Goal: Transaction & Acquisition: Download file/media

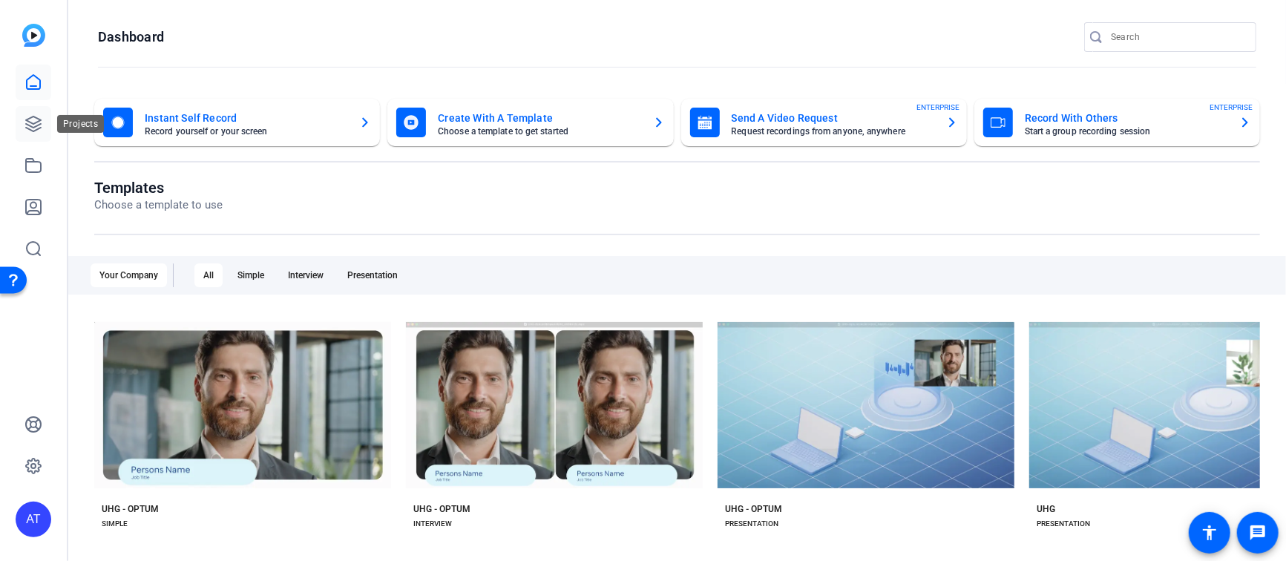
click at [38, 116] on icon at bounding box center [33, 124] width 18 height 18
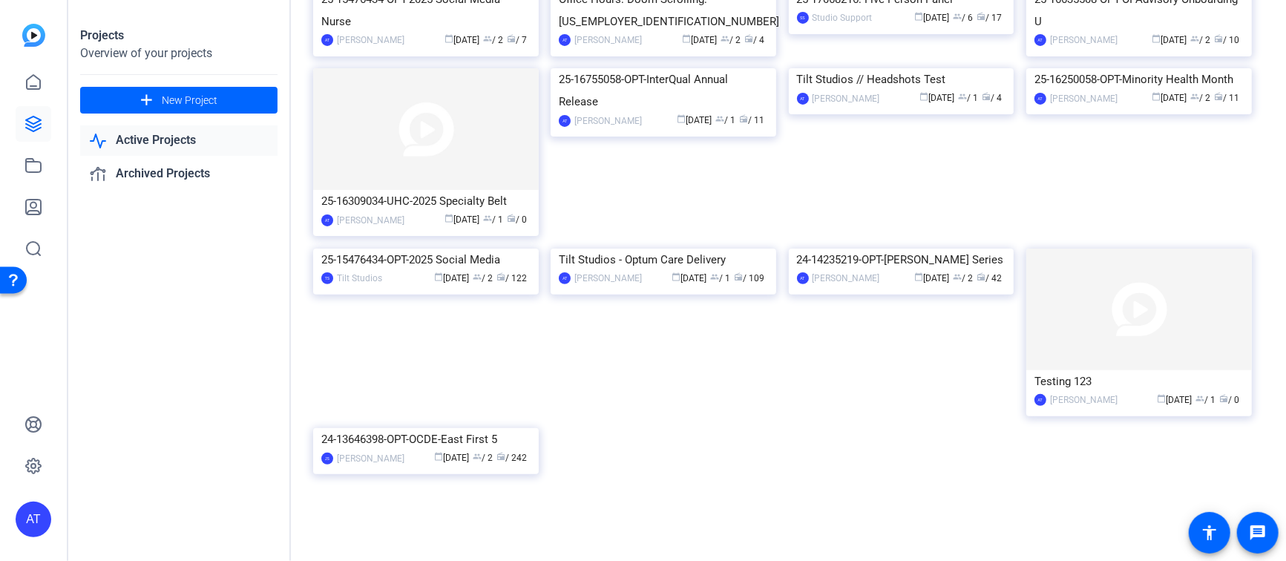
scroll to position [576, 0]
click at [677, 271] on div "Tilt Studios - Optum Care Delivery" at bounding box center [663, 260] width 209 height 22
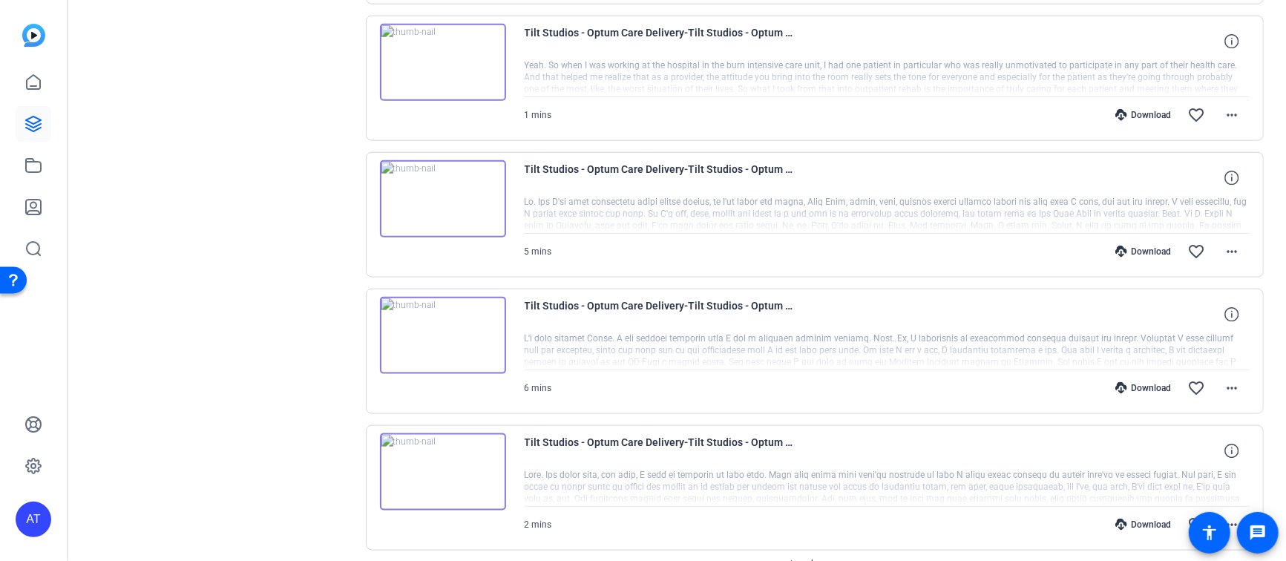
scroll to position [1154, 0]
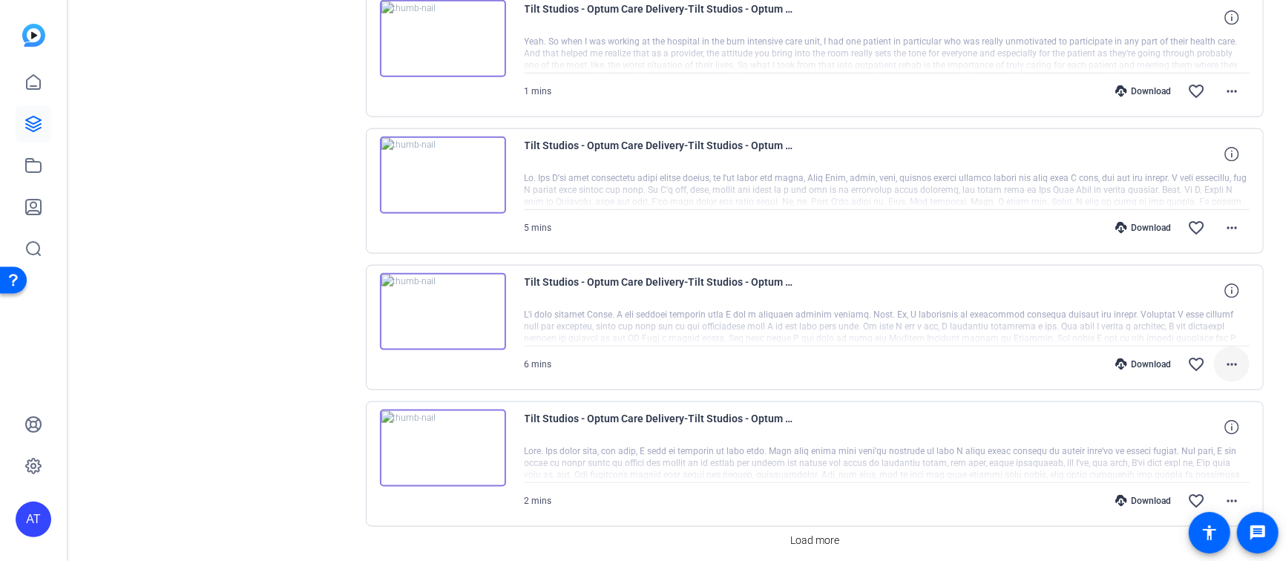
click at [1223, 359] on mat-icon "more_horiz" at bounding box center [1232, 364] width 18 height 18
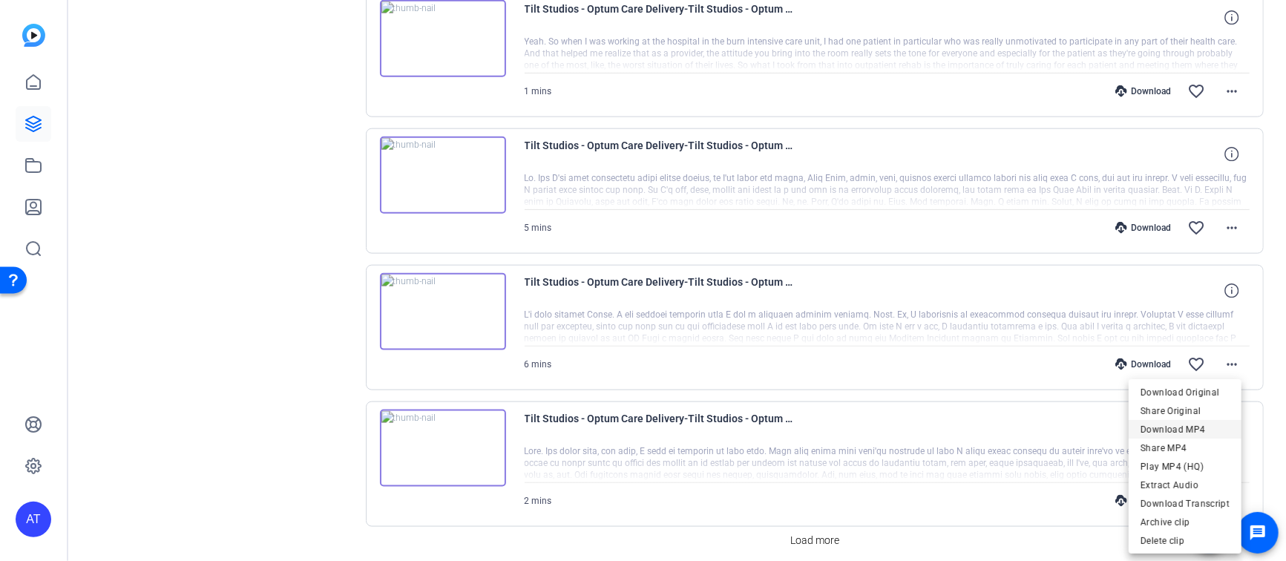
click at [1194, 428] on span "Download MP4" at bounding box center [1184, 430] width 89 height 18
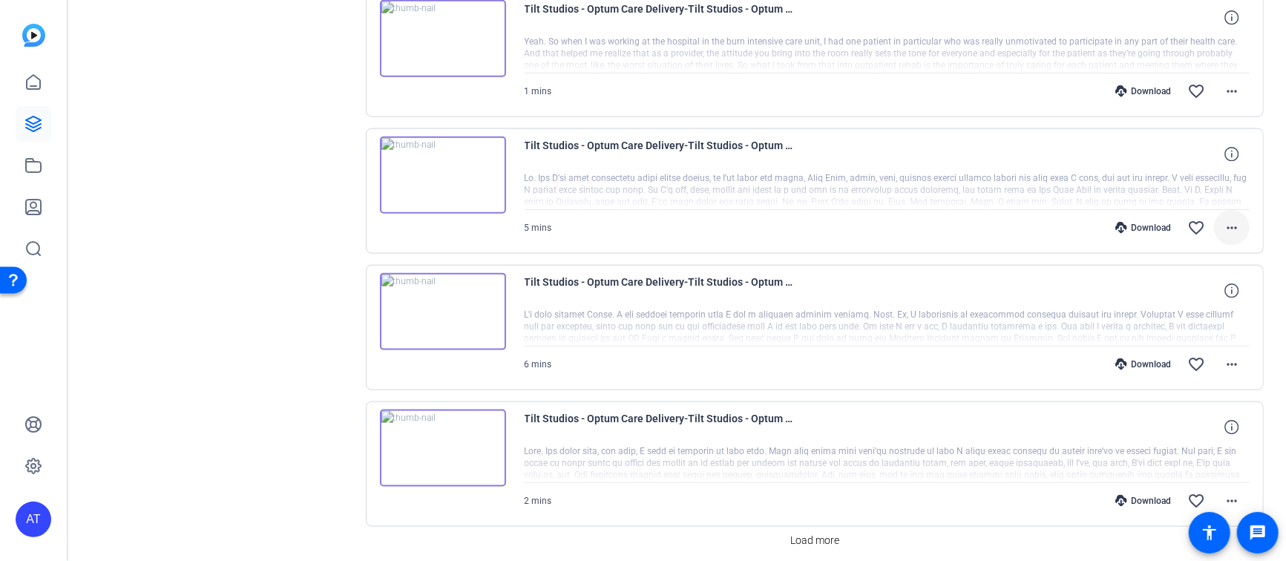
click at [1227, 229] on mat-icon "more_horiz" at bounding box center [1232, 228] width 18 height 18
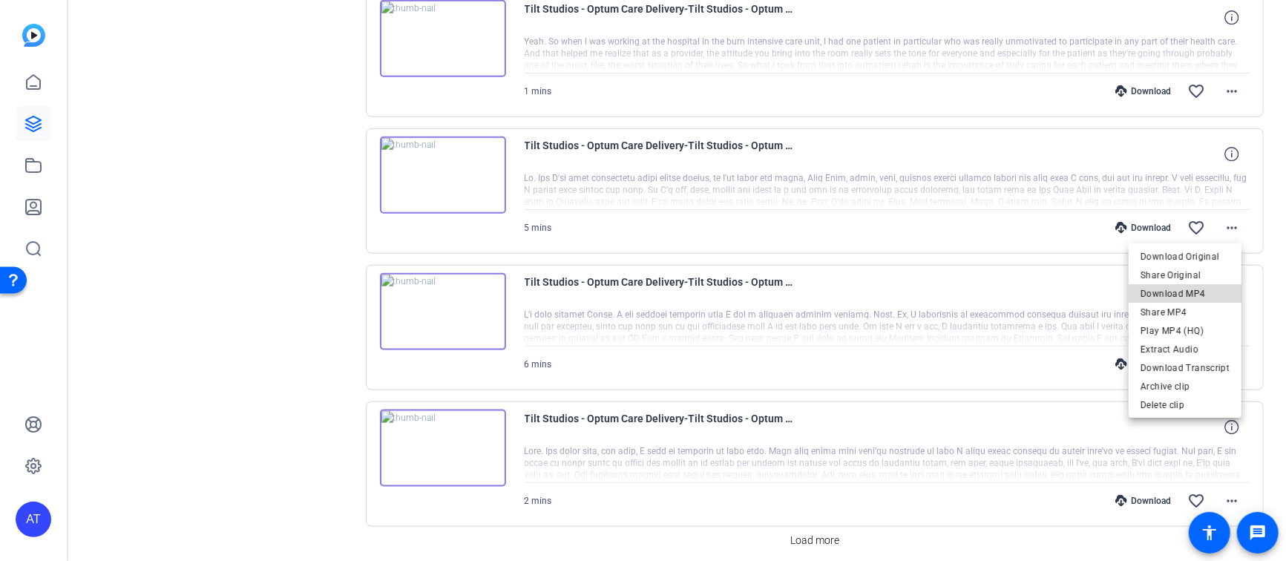
click at [1203, 292] on span "Download MP4" at bounding box center [1184, 293] width 89 height 18
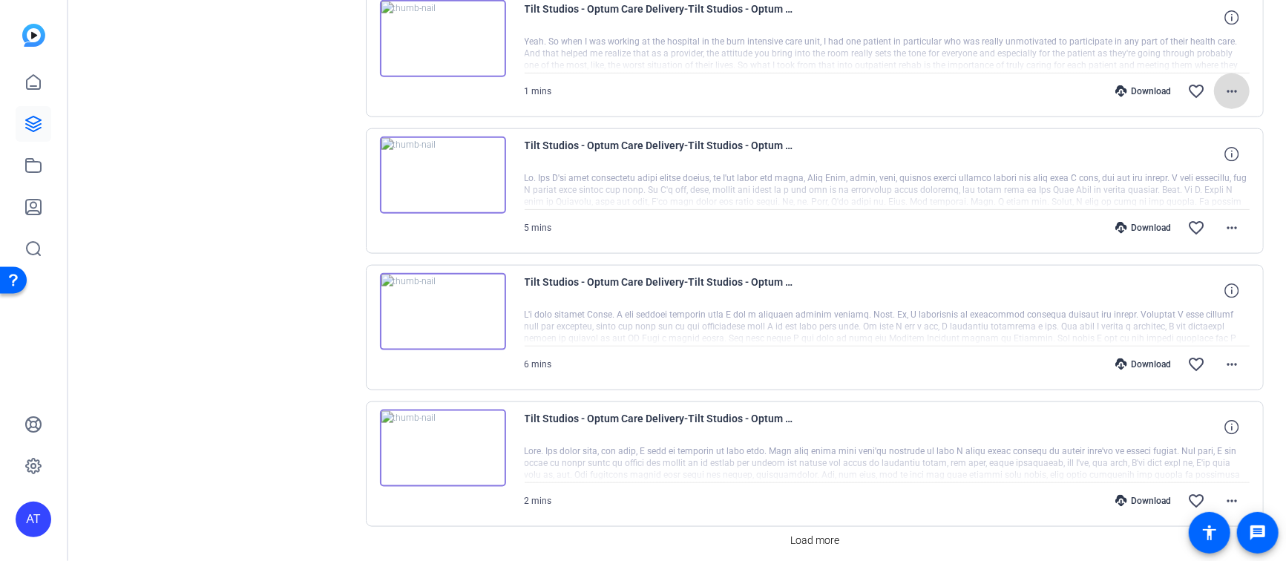
click at [1224, 85] on mat-icon "more_horiz" at bounding box center [1232, 91] width 18 height 18
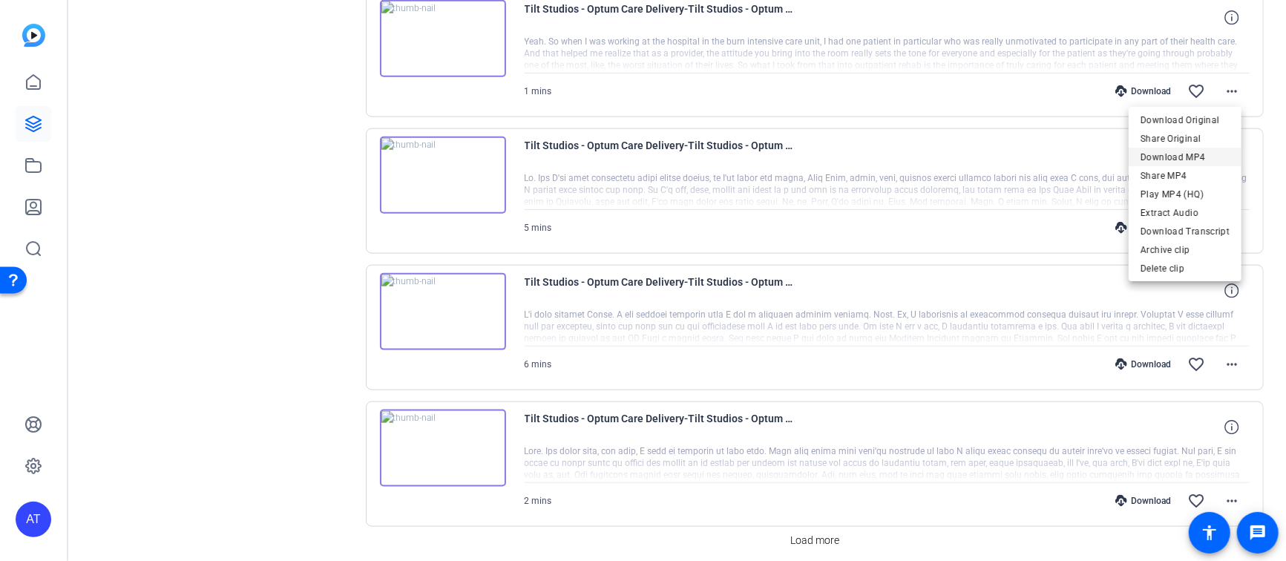
click at [1206, 159] on span "Download MP4" at bounding box center [1184, 157] width 89 height 18
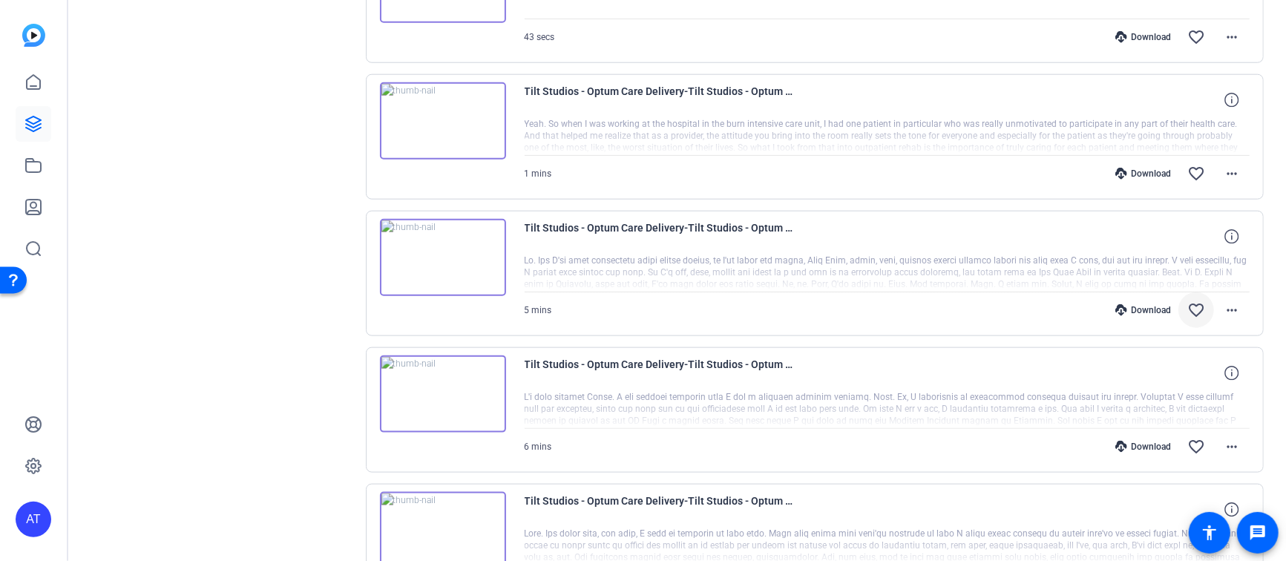
scroll to position [989, 0]
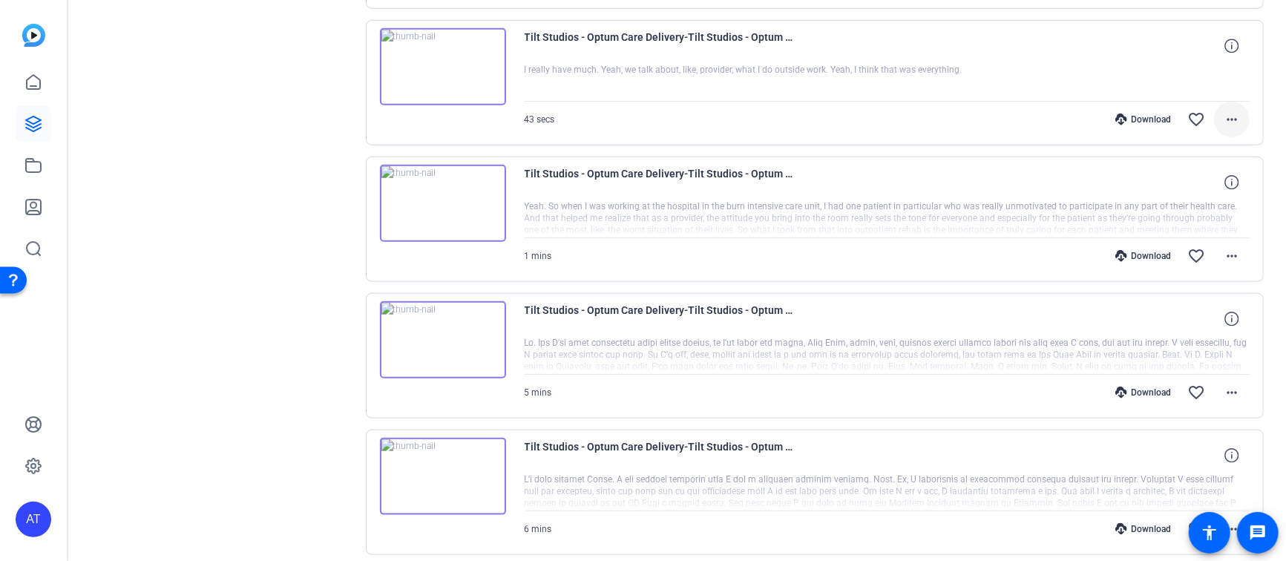
click at [1214, 114] on span at bounding box center [1232, 120] width 36 height 36
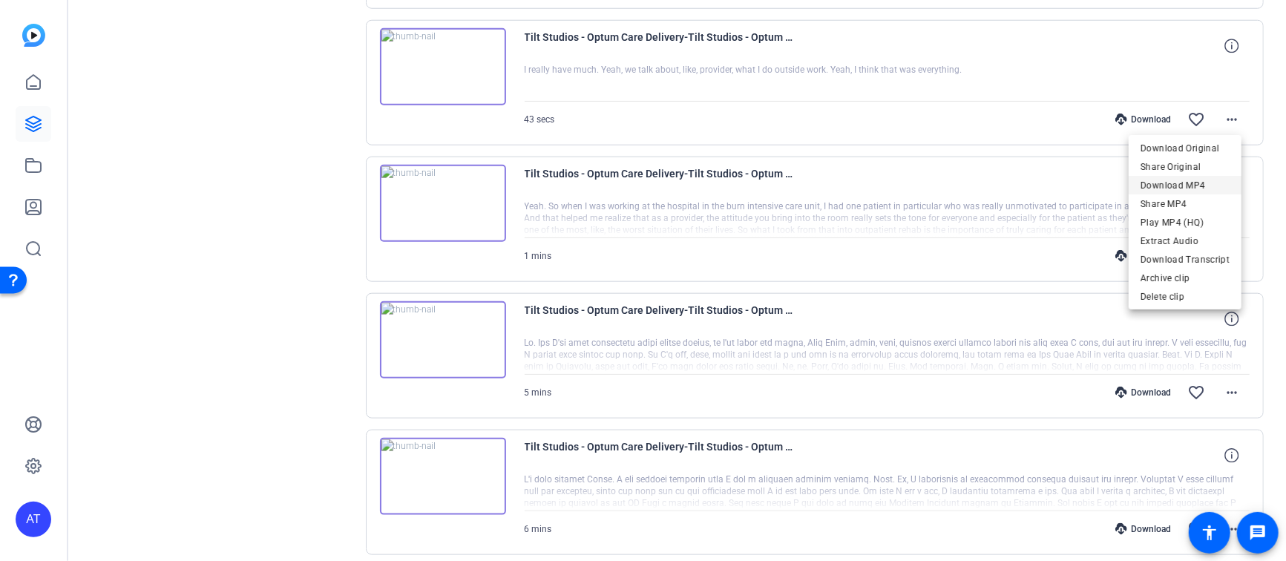
click at [1186, 183] on span "Download MP4" at bounding box center [1184, 186] width 89 height 18
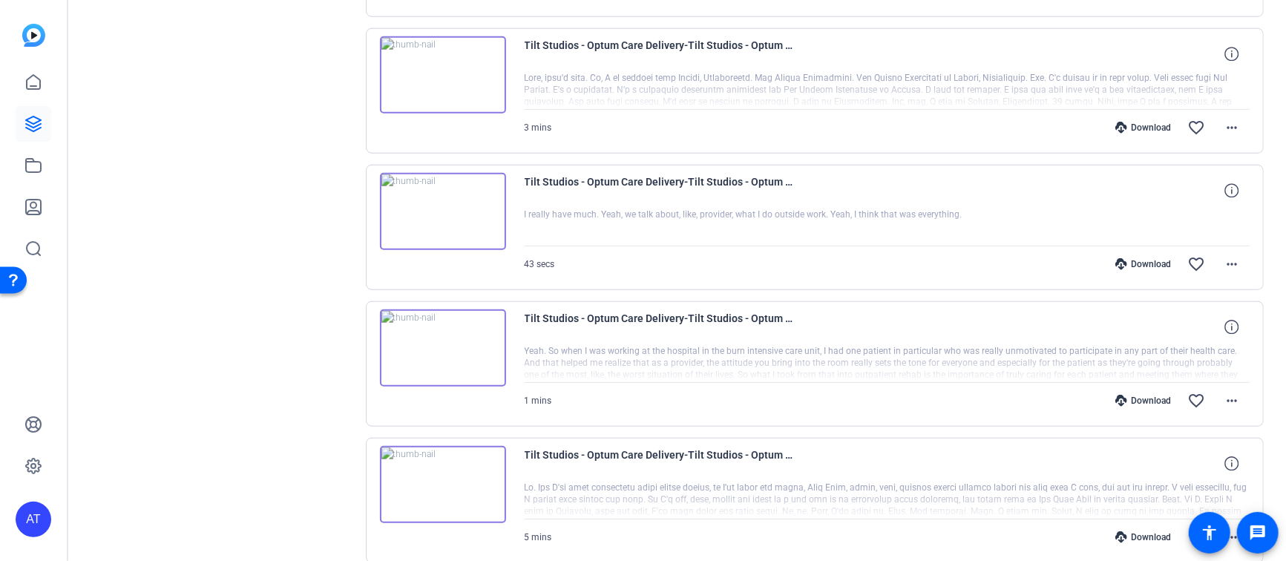
scroll to position [824, 0]
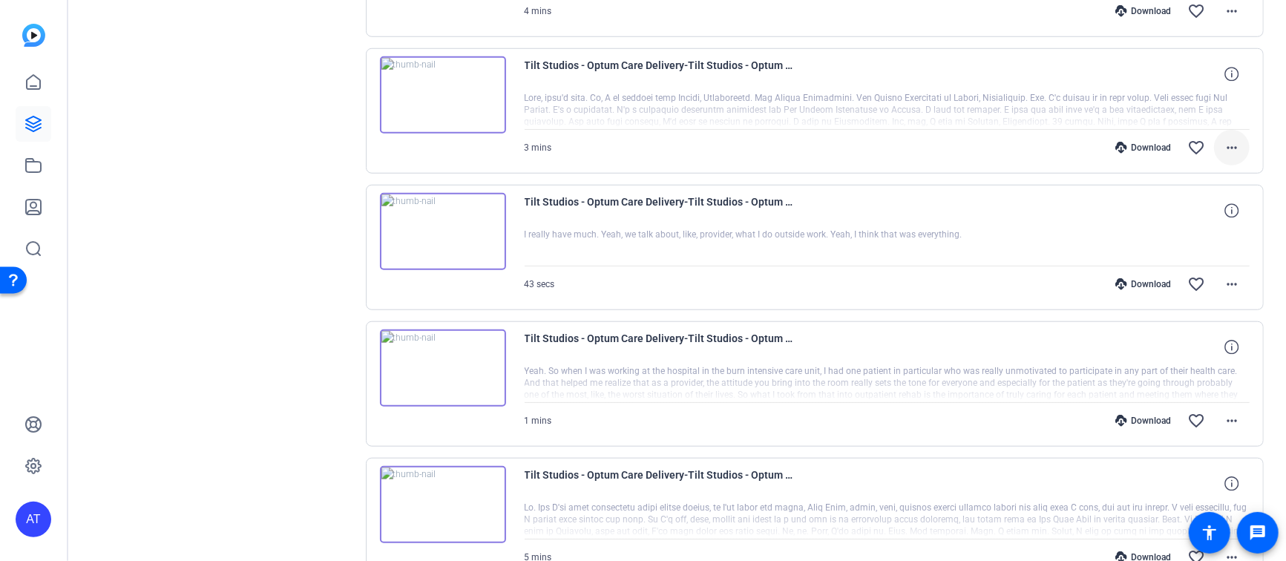
click at [1223, 143] on mat-icon "more_horiz" at bounding box center [1232, 148] width 18 height 18
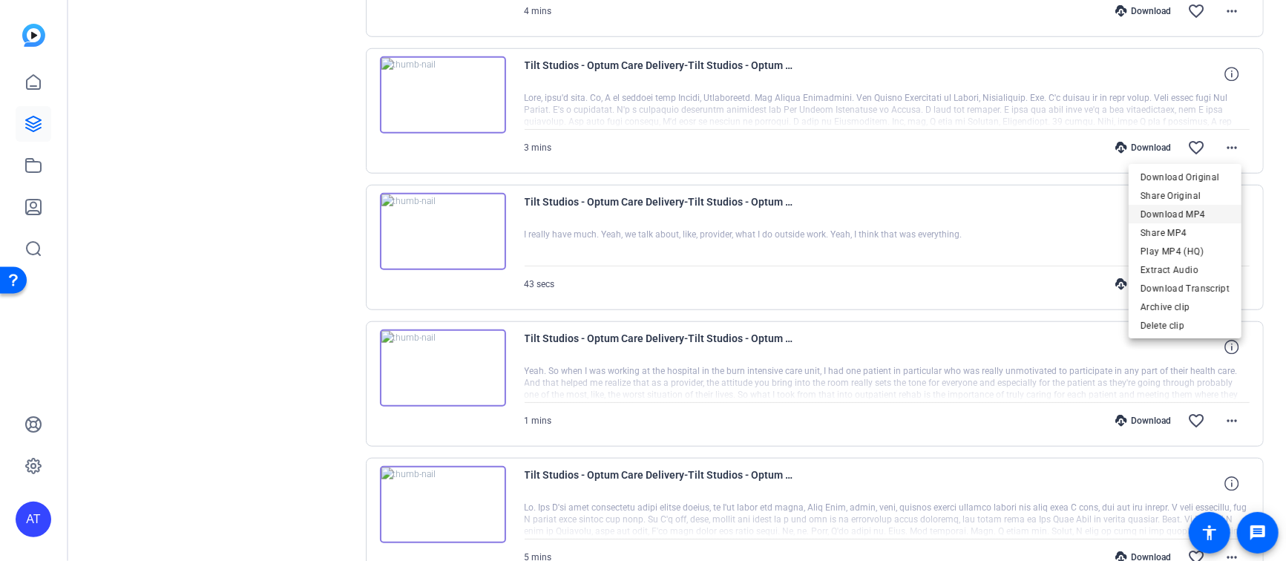
click at [1202, 208] on span "Download MP4" at bounding box center [1184, 215] width 89 height 18
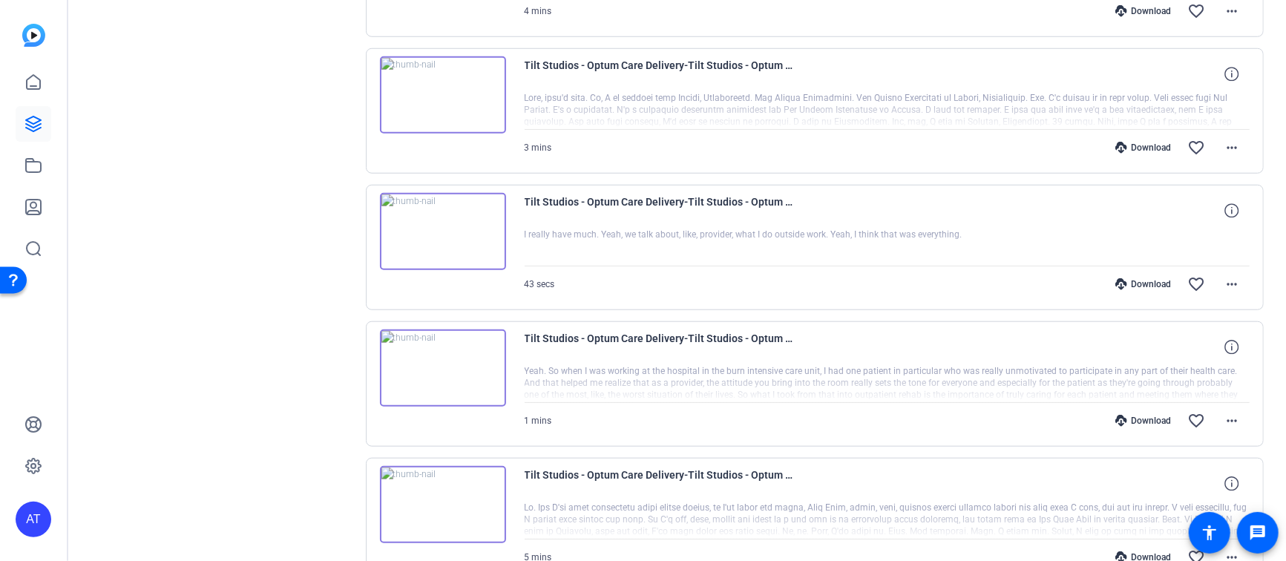
scroll to position [742, 0]
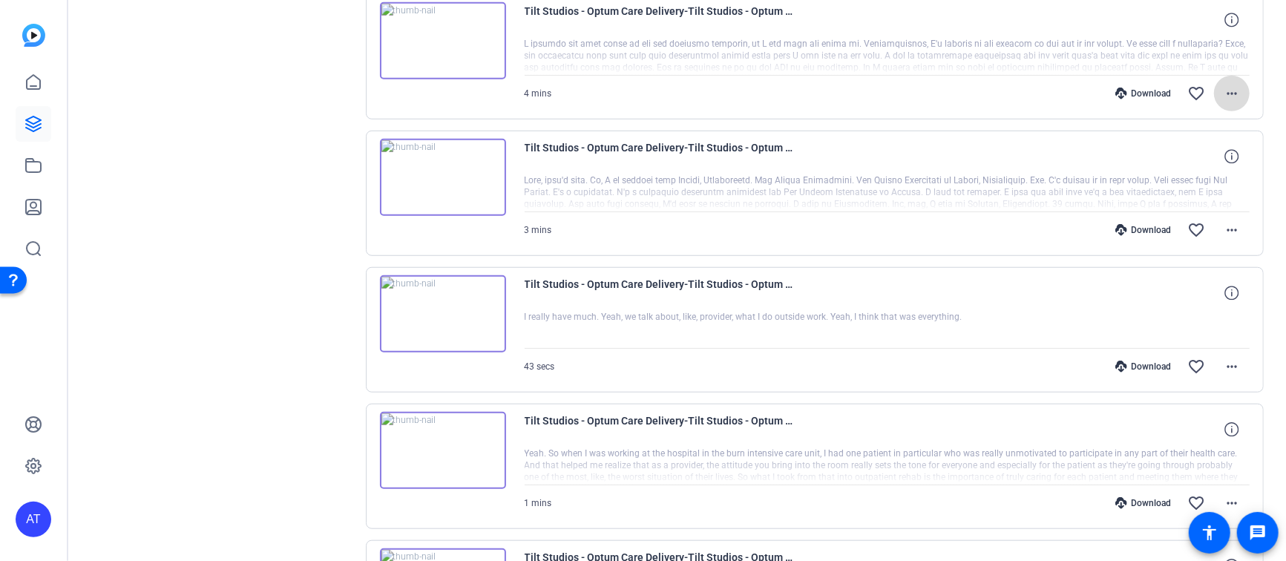
click at [1224, 91] on mat-icon "more_horiz" at bounding box center [1232, 94] width 18 height 18
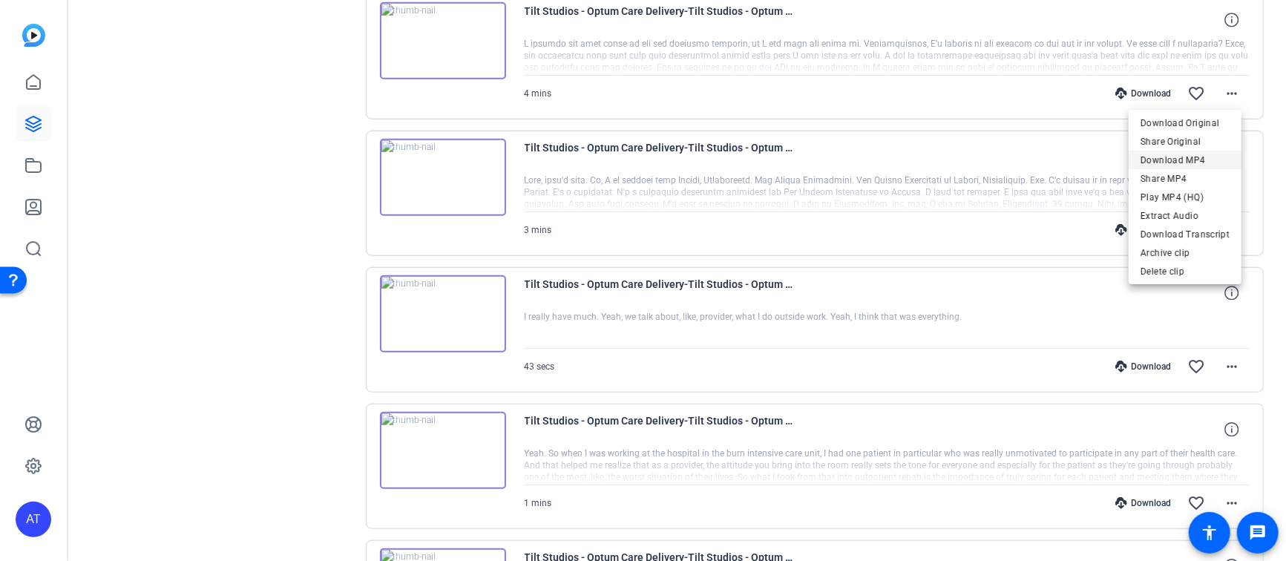
click at [1199, 156] on span "Download MP4" at bounding box center [1184, 160] width 89 height 18
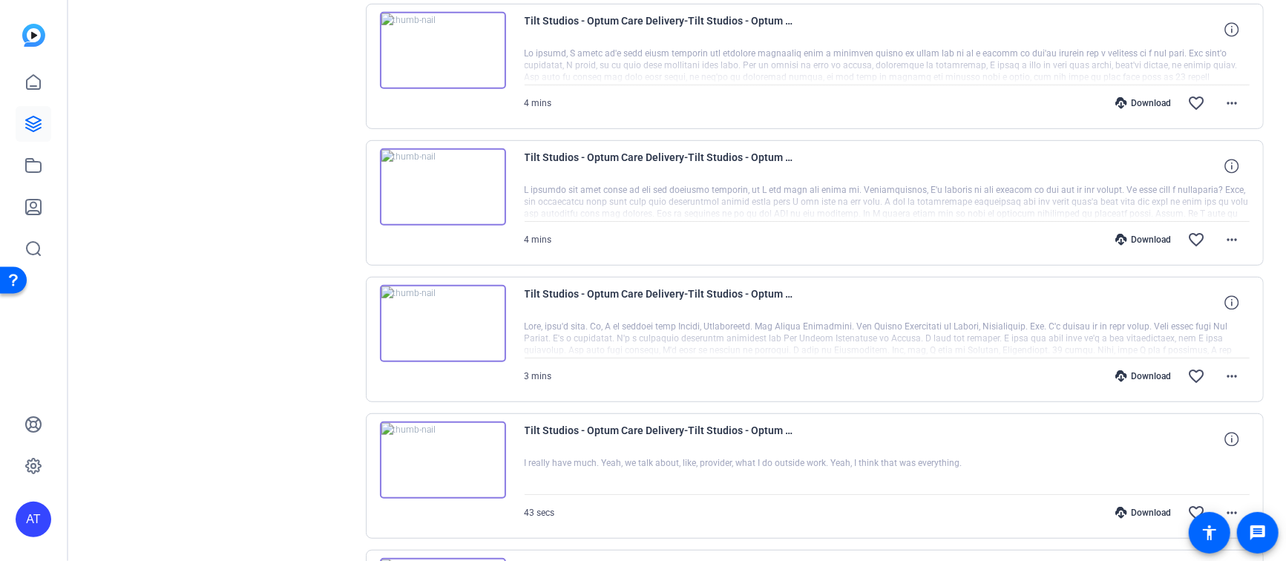
scroll to position [576, 0]
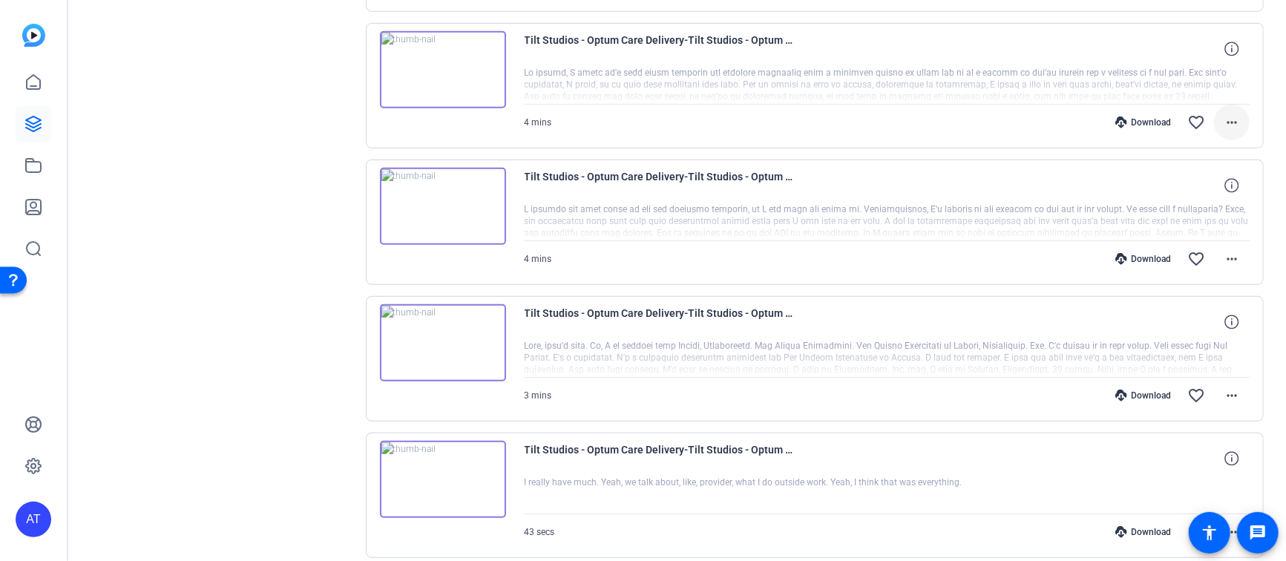
click at [1223, 119] on mat-icon "more_horiz" at bounding box center [1232, 123] width 18 height 18
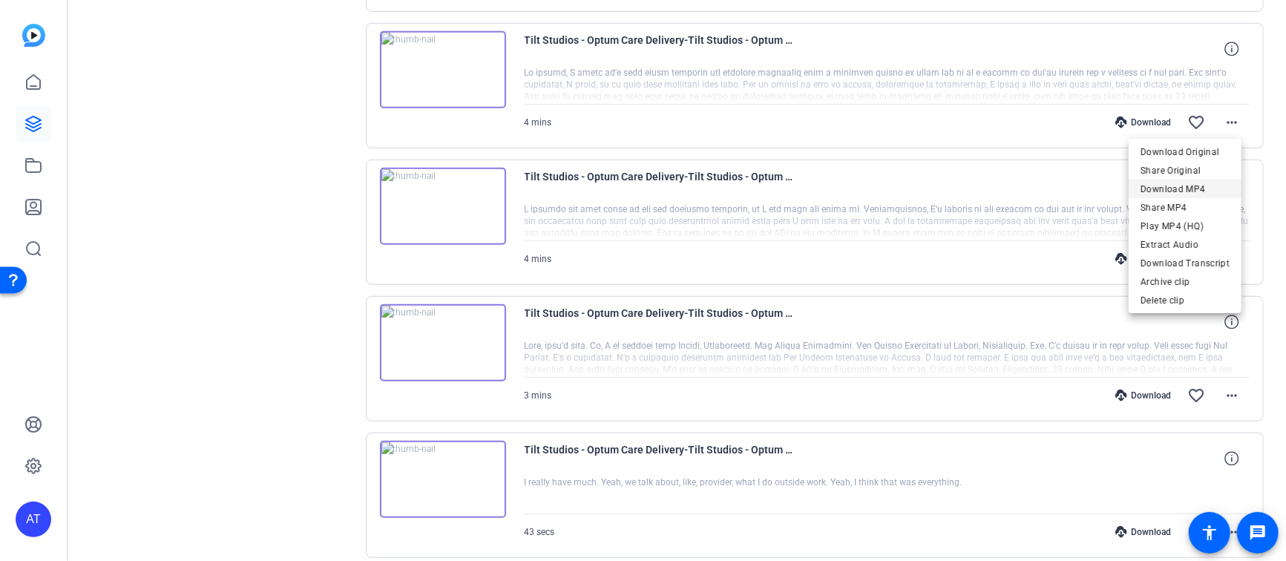
click at [1200, 185] on span "Download MP4" at bounding box center [1184, 189] width 89 height 18
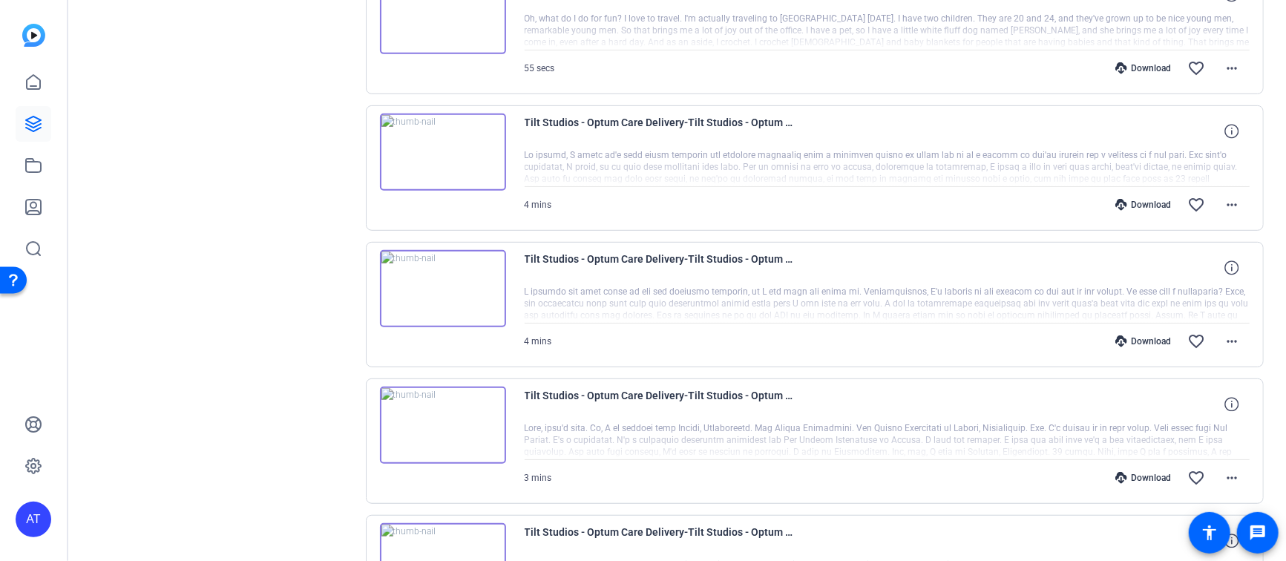
scroll to position [412, 0]
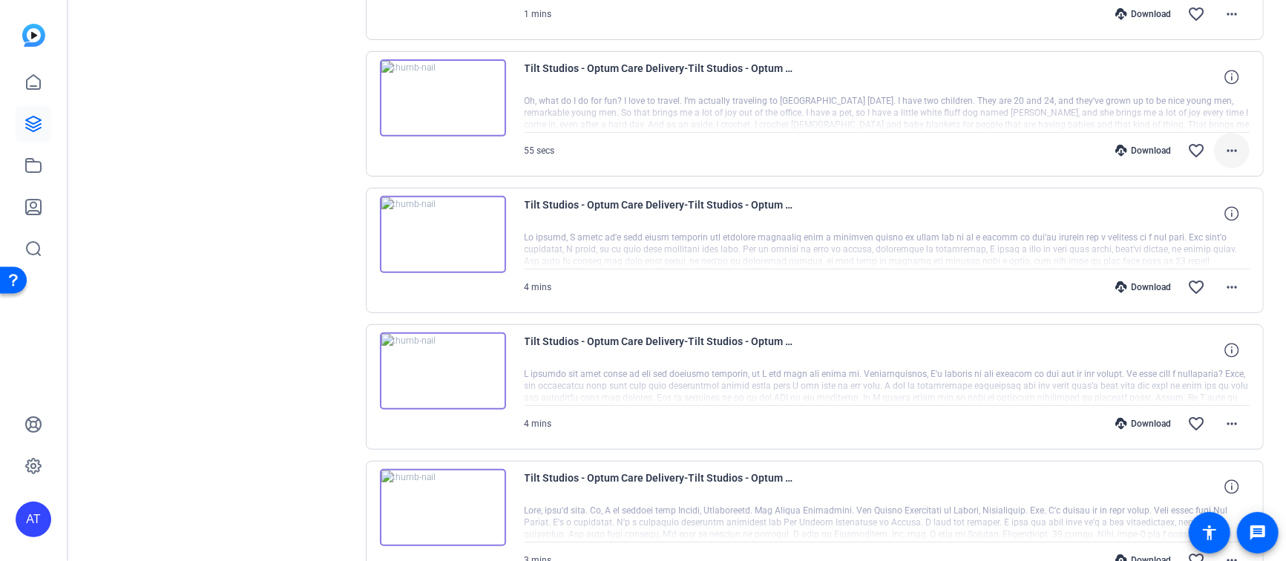
click at [1223, 143] on mat-icon "more_horiz" at bounding box center [1232, 151] width 18 height 18
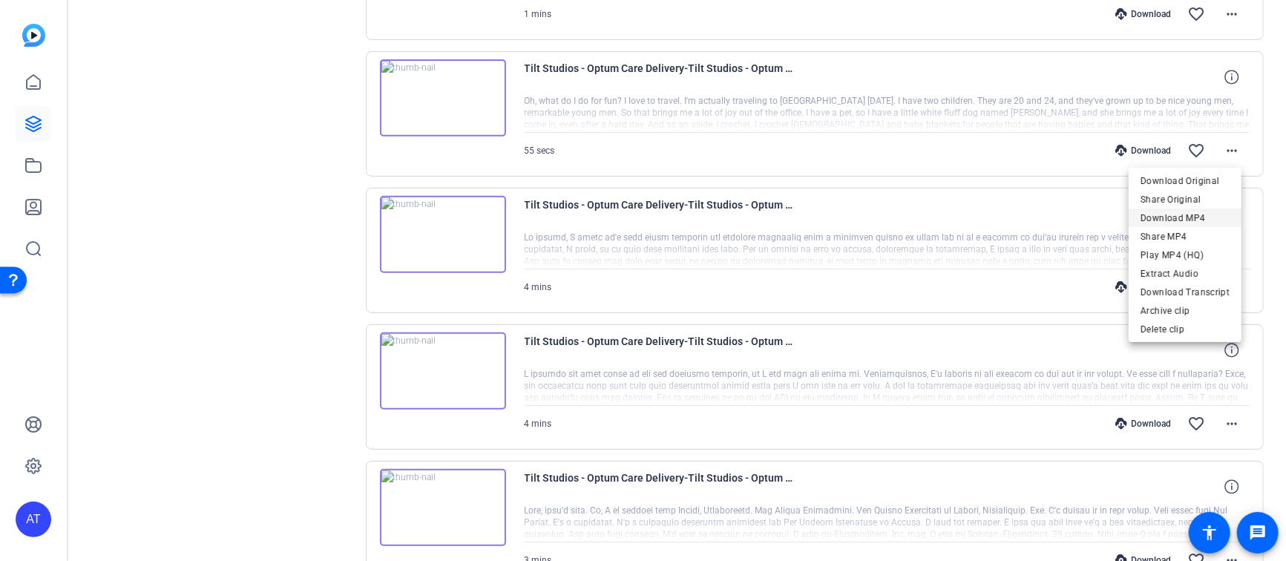
click at [1204, 212] on span "Download MP4" at bounding box center [1184, 217] width 89 height 18
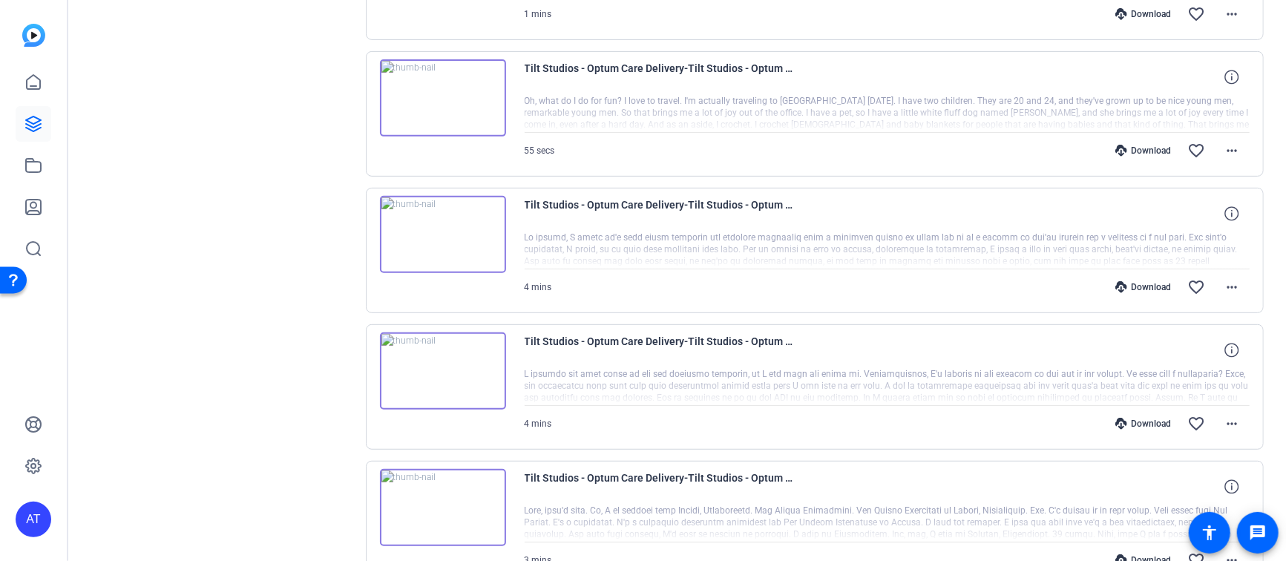
scroll to position [329, 0]
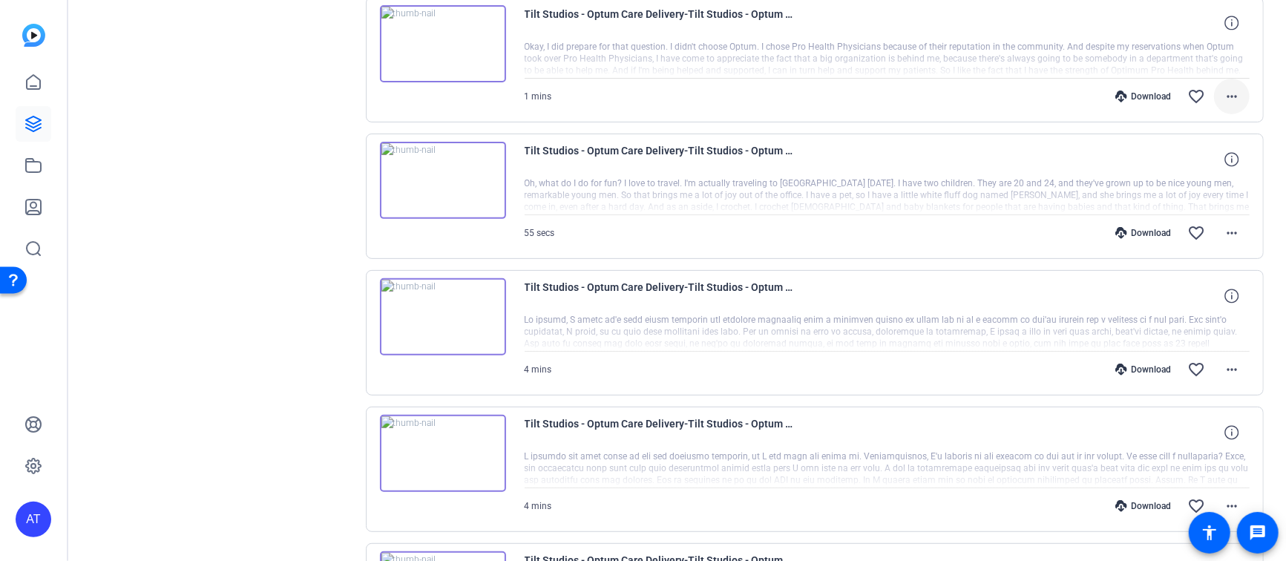
click at [1223, 96] on mat-icon "more_horiz" at bounding box center [1232, 97] width 18 height 18
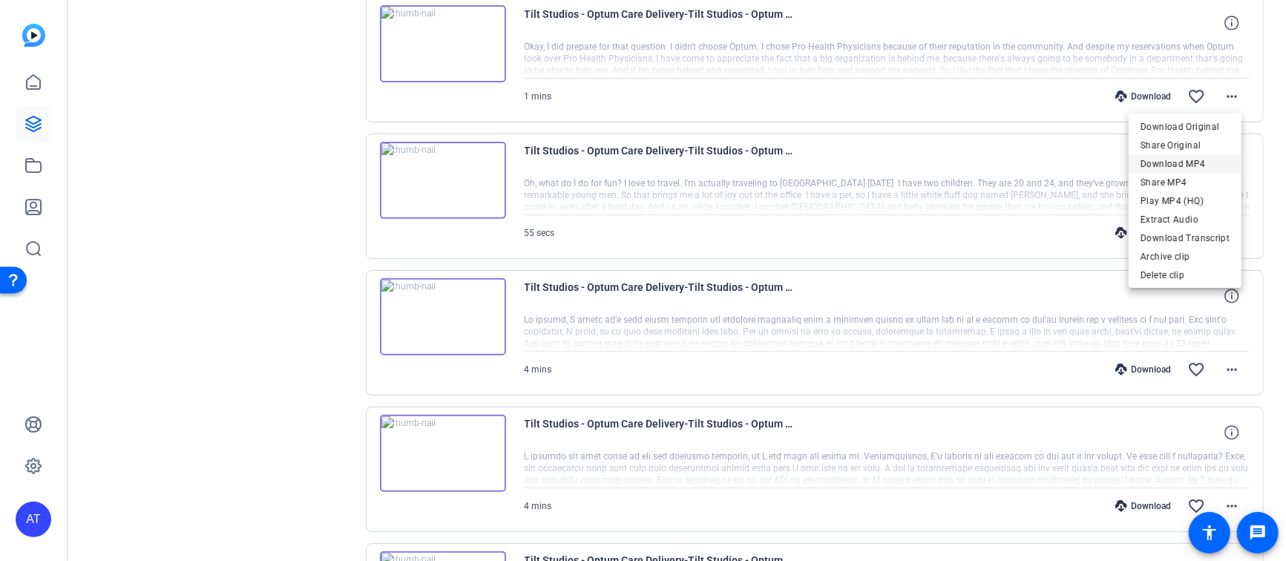
click at [1212, 165] on span "Download MP4" at bounding box center [1184, 164] width 89 height 18
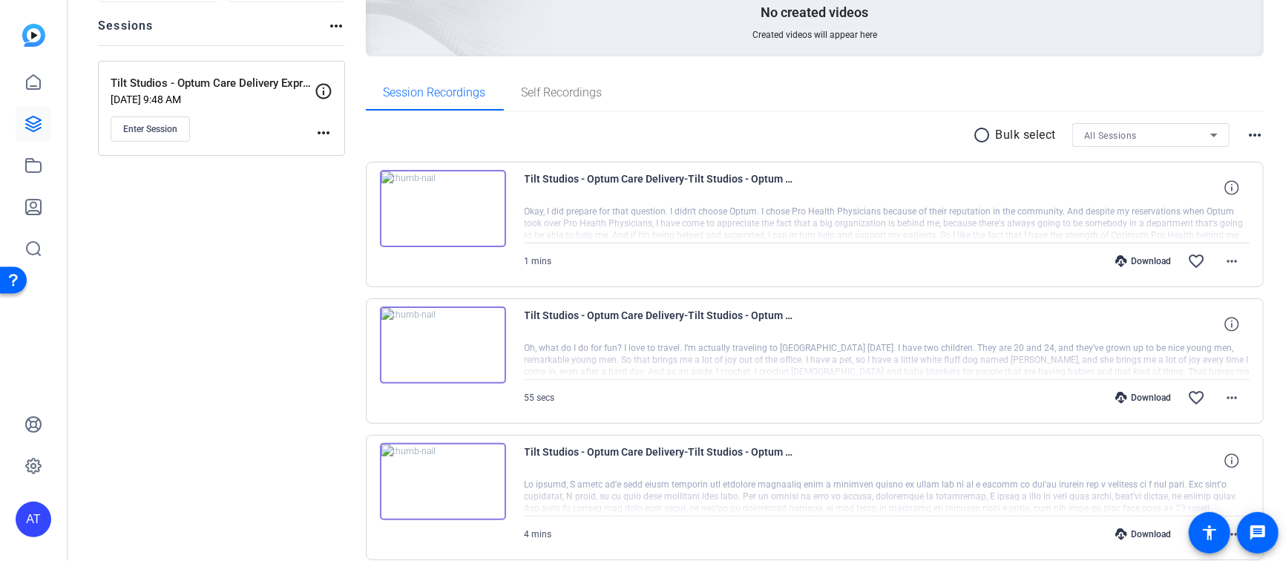
scroll to position [576, 0]
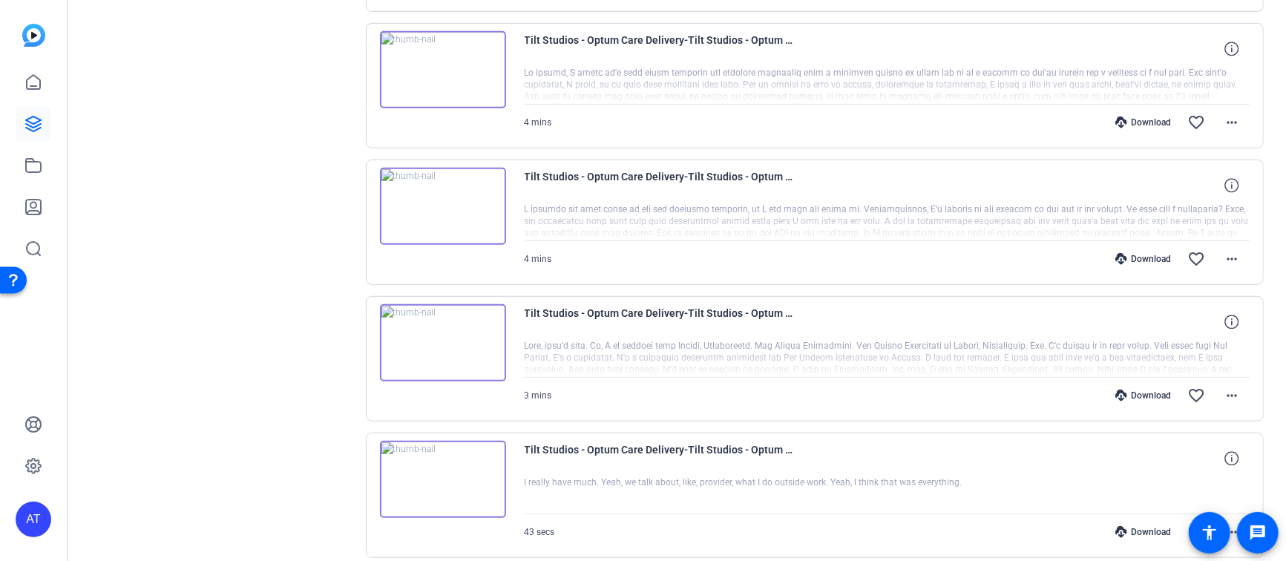
click at [220, 269] on div "Sessions Scripts Sessions more_horiz Tilt Studios - Optum Care Delivery Express…" at bounding box center [221, 354] width 247 height 1647
click at [220, 73] on div "Sessions Scripts Sessions more_horiz Tilt Studios - Optum Care Delivery Express…" at bounding box center [221, 354] width 247 height 1647
